Goal: Go to known website: Access a specific website the user already knows

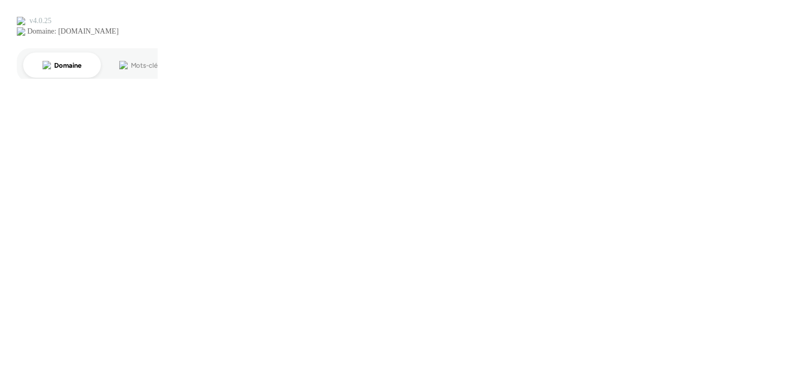
click at [760, 83] on html at bounding box center [403, 41] width 807 height 83
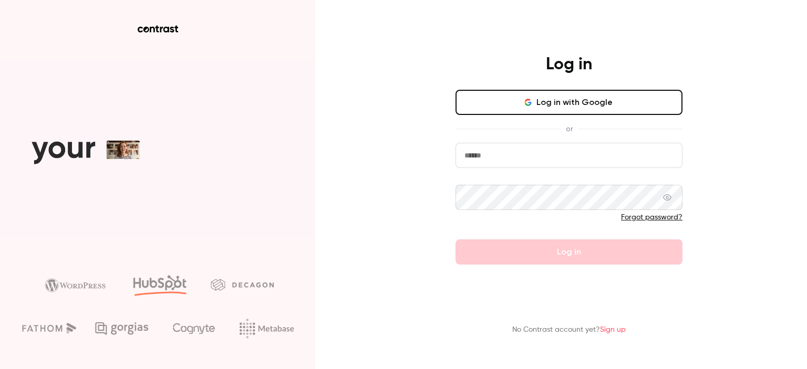
type input "**********"
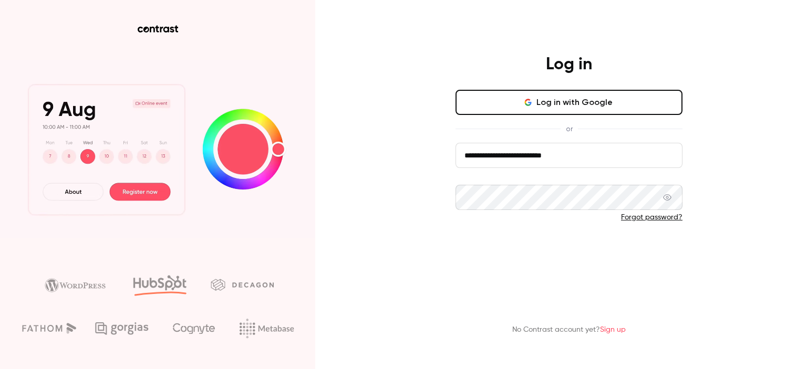
click at [477, 261] on button "Log in" at bounding box center [569, 252] width 227 height 25
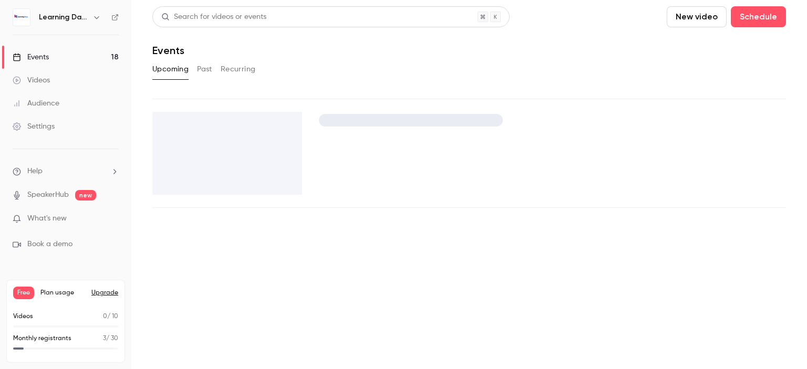
click at [117, 14] on icon at bounding box center [114, 17] width 7 height 7
